Goal: Information Seeking & Learning: Learn about a topic

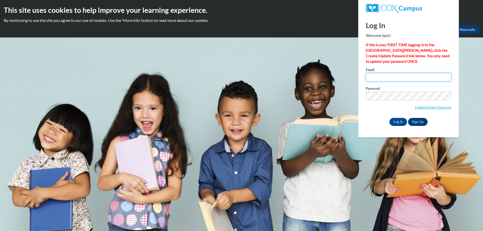
click at [374, 78] on input "Email" at bounding box center [409, 77] width 86 height 9
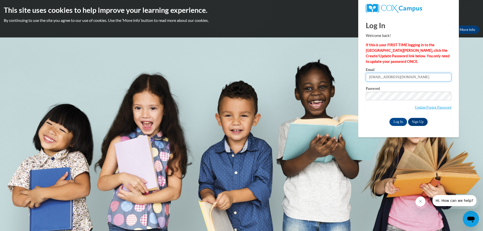
type input "ACrutchfield65@gmail.com"
click at [390, 118] on input "Log In" at bounding box center [399, 122] width 18 height 8
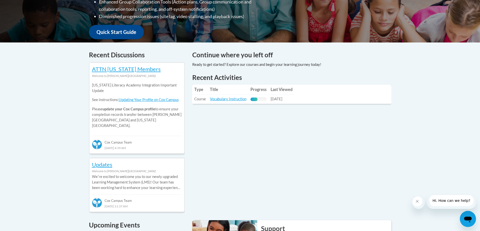
scroll to position [164, 0]
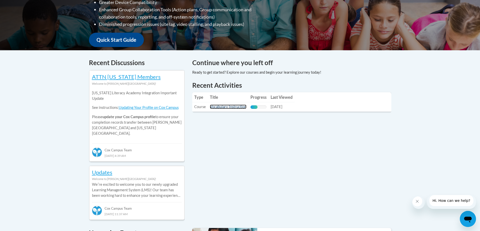
click at [227, 106] on link "Vocabulary Instruction" at bounding box center [228, 107] width 37 height 4
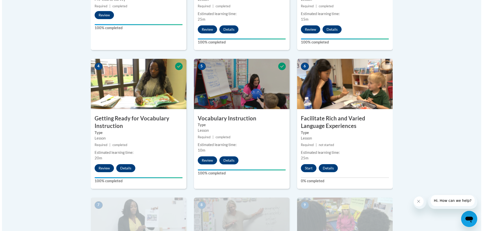
scroll to position [252, 0]
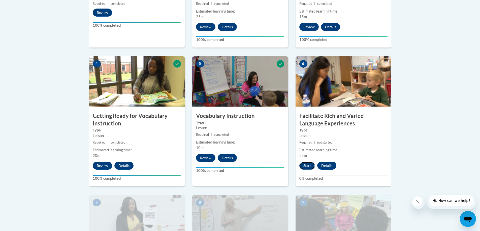
click at [308, 165] on button "Start" at bounding box center [307, 166] width 16 height 8
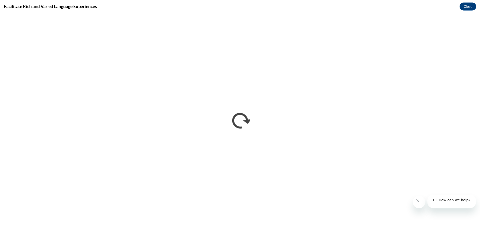
scroll to position [0, 0]
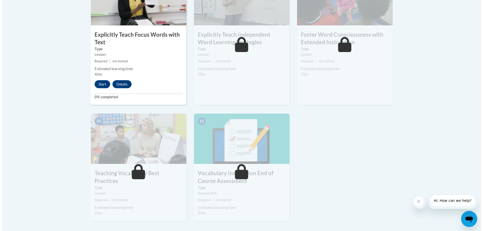
scroll to position [478, 0]
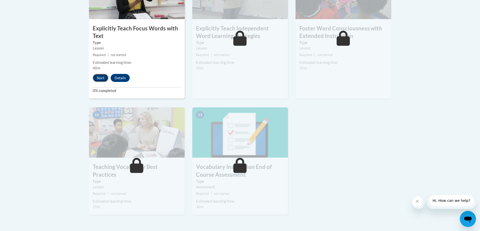
click at [101, 79] on button "Start" at bounding box center [101, 78] width 16 height 8
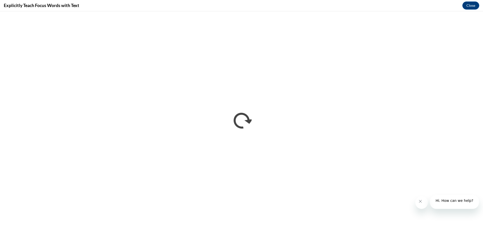
scroll to position [0, 0]
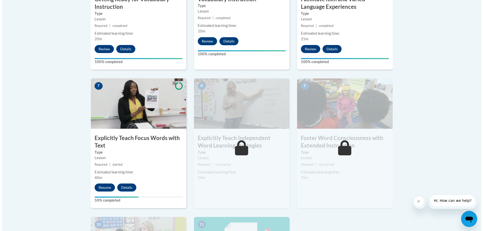
scroll to position [378, 0]
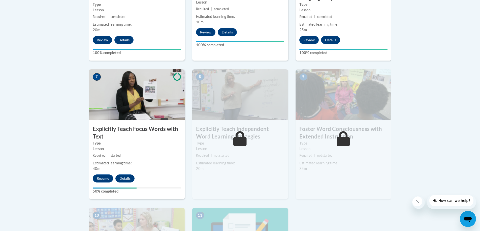
click at [148, 112] on img at bounding box center [137, 94] width 96 height 50
click at [97, 178] on button "Resume" at bounding box center [103, 179] width 20 height 8
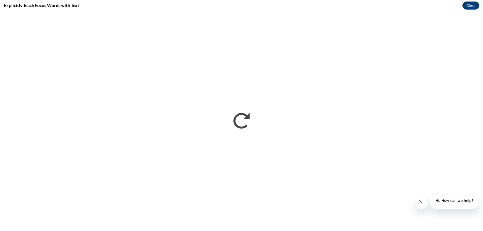
scroll to position [0, 0]
